Goal: Task Accomplishment & Management: Manage account settings

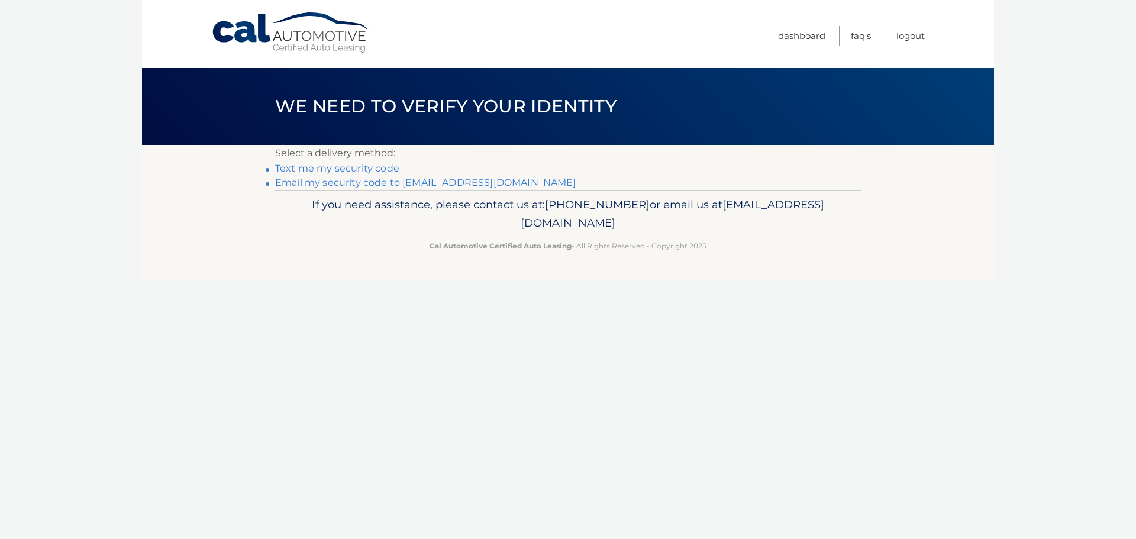
click at [377, 188] on li "Email my security code to [EMAIL_ADDRESS][DOMAIN_NAME]" at bounding box center [568, 183] width 586 height 14
click at [406, 185] on link "Email my security code to [EMAIL_ADDRESS][DOMAIN_NAME]" at bounding box center [425, 182] width 301 height 11
click at [363, 183] on link "Email my security code to m*********@calautomotive.com" at bounding box center [425, 182] width 301 height 11
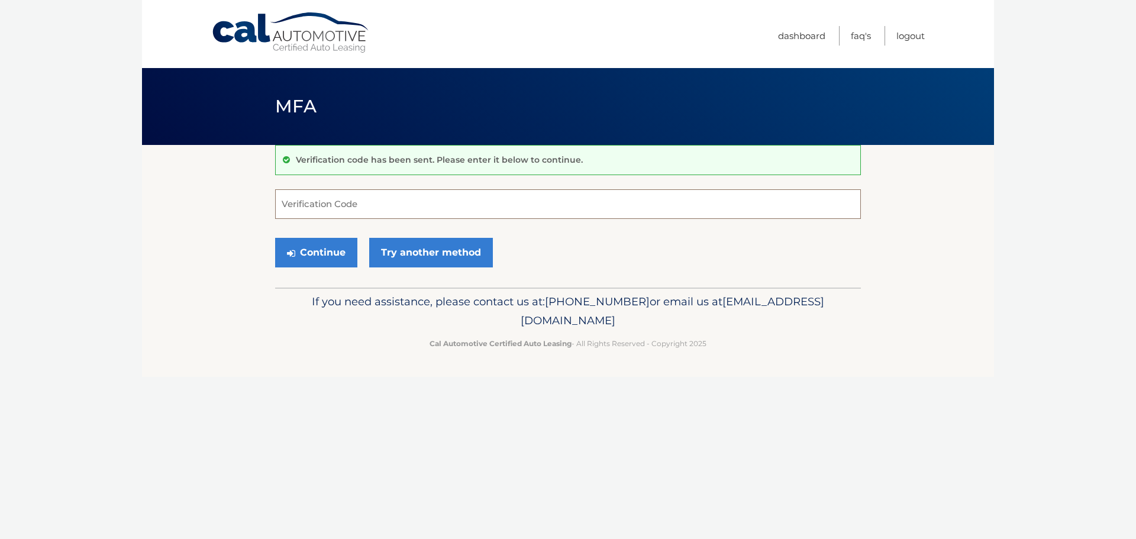
click at [305, 210] on input "Verification Code" at bounding box center [568, 204] width 586 height 30
type input "341300"
click at [320, 250] on button "Continue" at bounding box center [316, 253] width 82 height 30
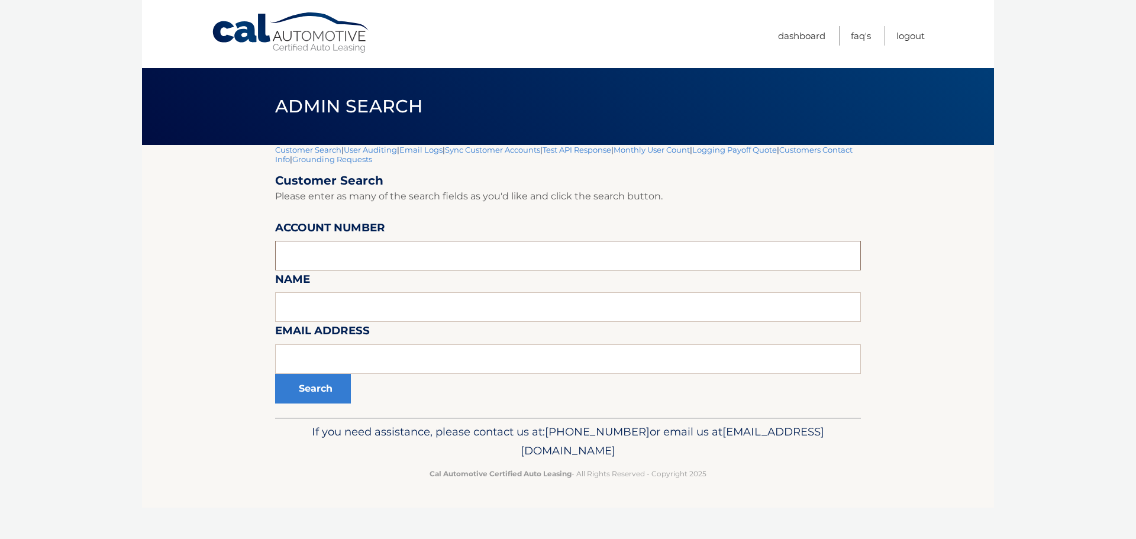
click at [318, 253] on input "text" at bounding box center [568, 256] width 586 height 30
type input "40000004986"
click at [314, 392] on button "Search" at bounding box center [313, 389] width 76 height 30
click at [317, 387] on button "Search" at bounding box center [313, 389] width 76 height 30
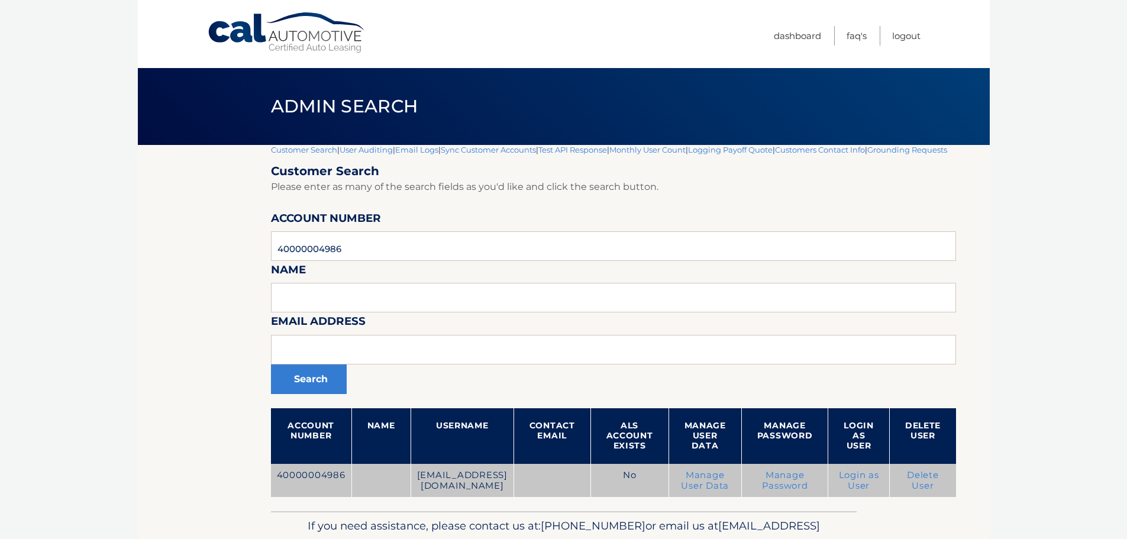
click at [939, 491] on link "Delete User" at bounding box center [923, 480] width 32 height 21
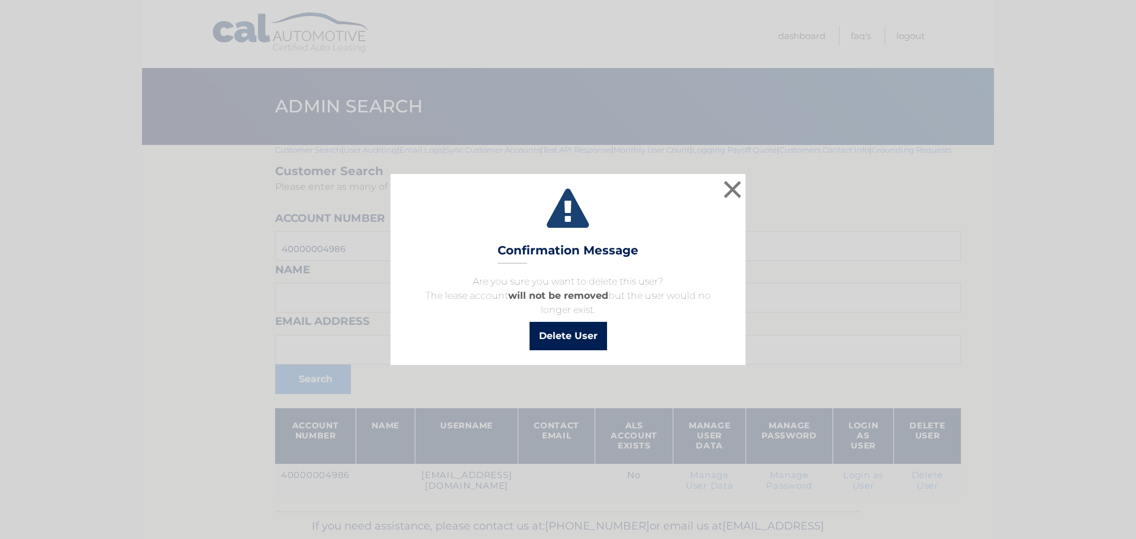
click at [557, 334] on button "Delete User" at bounding box center [569, 336] width 78 height 28
